Goal: Information Seeking & Learning: Learn about a topic

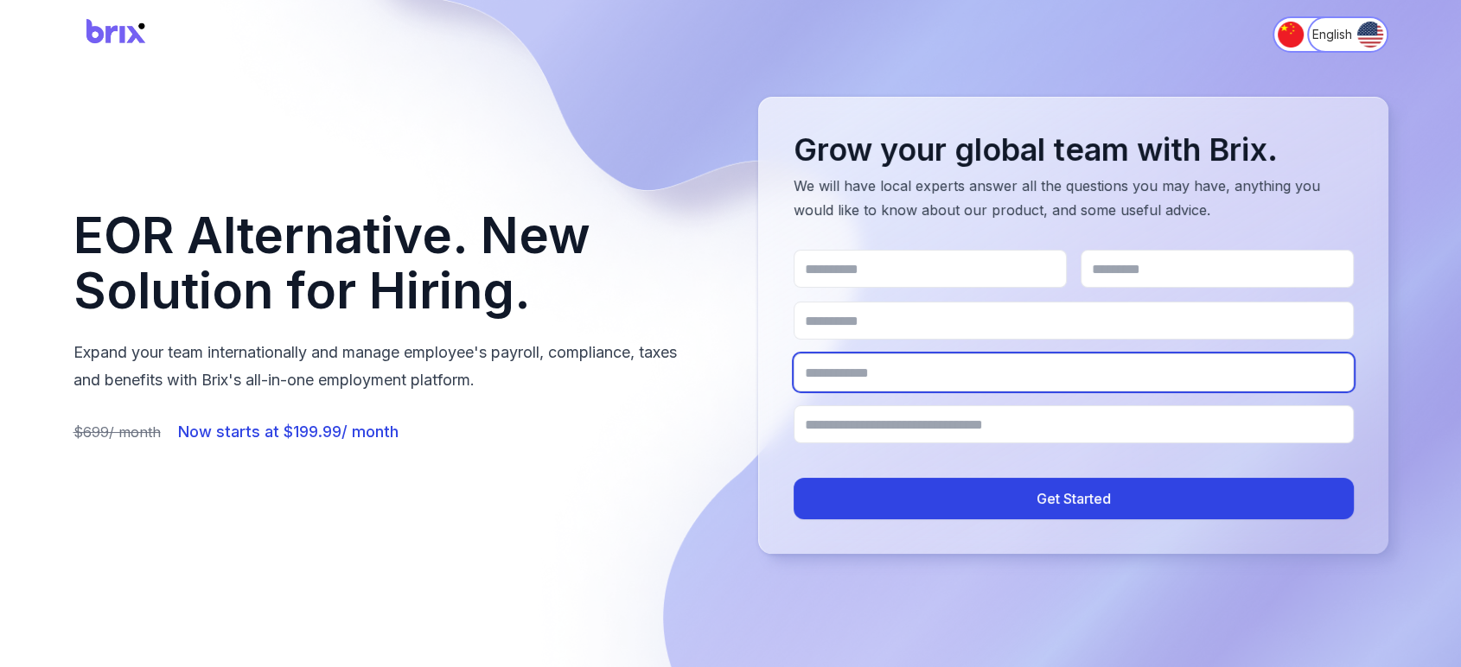
drag, startPoint x: 926, startPoint y: 386, endPoint x: 925, endPoint y: 376, distance: 10.4
click at [927, 386] on input "Company name" at bounding box center [1074, 373] width 560 height 38
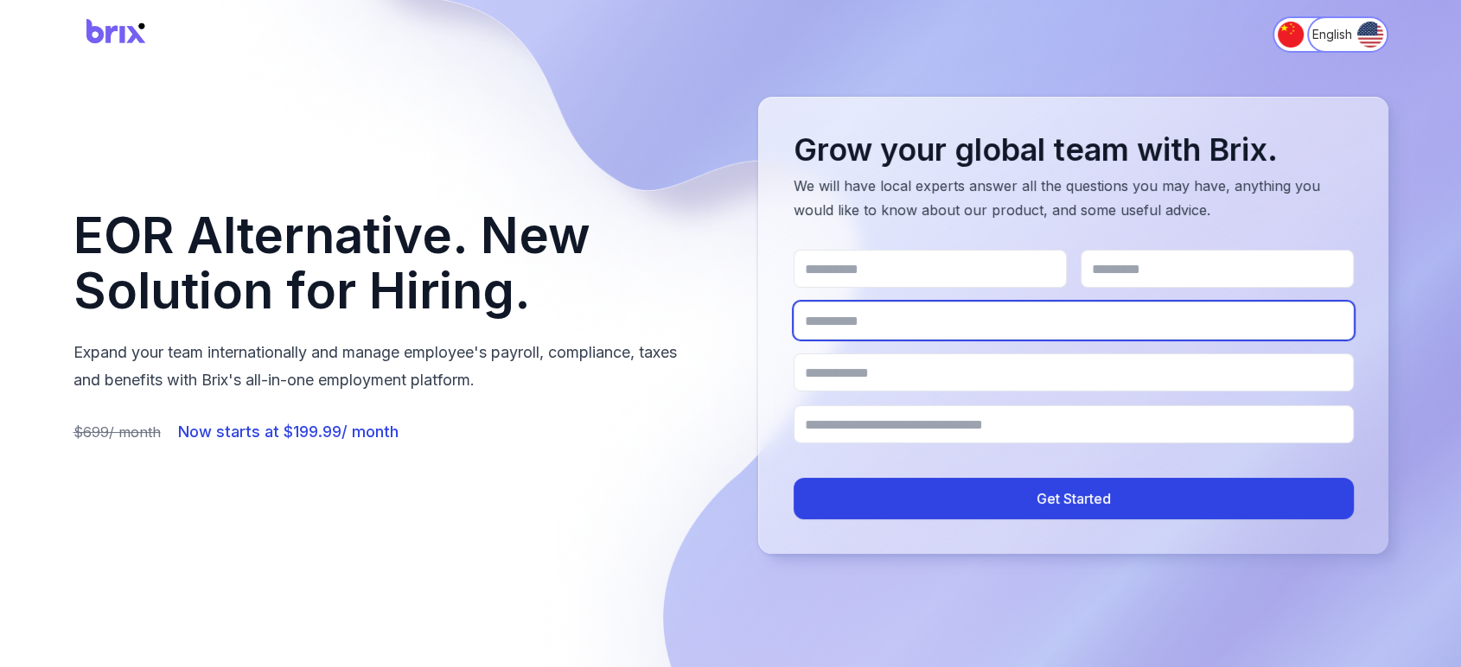
drag, startPoint x: 921, startPoint y: 328, endPoint x: 916, endPoint y: 337, distance: 10.8
click at [921, 328] on input "Work email" at bounding box center [1074, 321] width 560 height 38
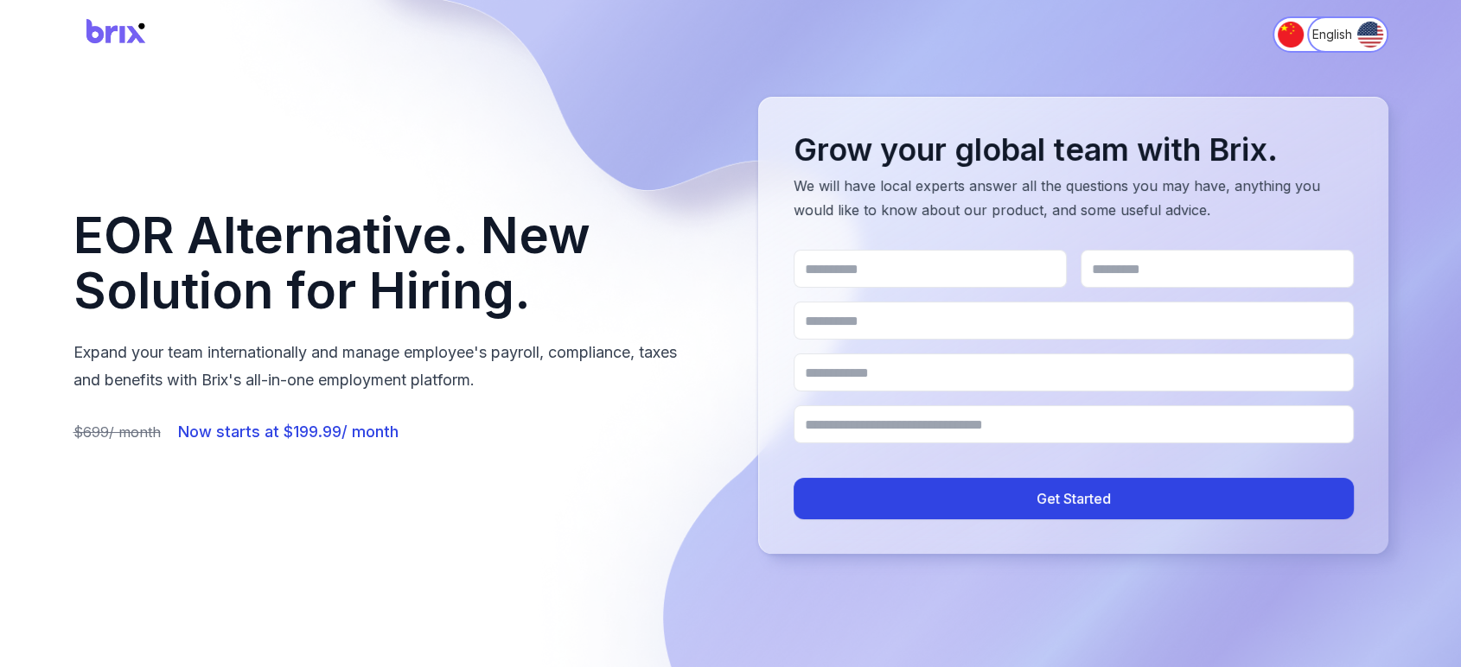
click at [726, 412] on div "EOR Alternative. New Solution for Hiring. Expand your team internationally and …" at bounding box center [730, 325] width 1315 height 457
click at [1283, 35] on img "Switch to 简体中文" at bounding box center [1291, 35] width 26 height 26
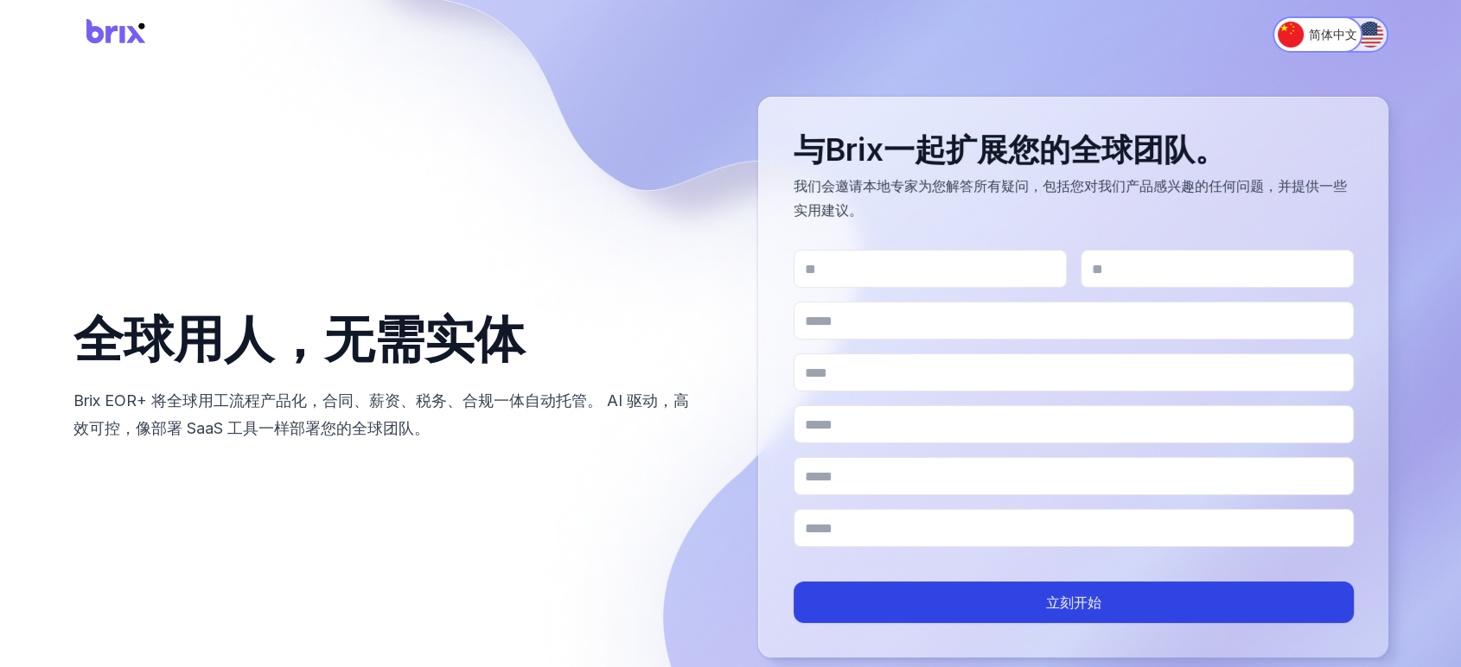
click at [1362, 38] on img "Switch to English" at bounding box center [1370, 35] width 26 height 26
